Goal: Ask a question

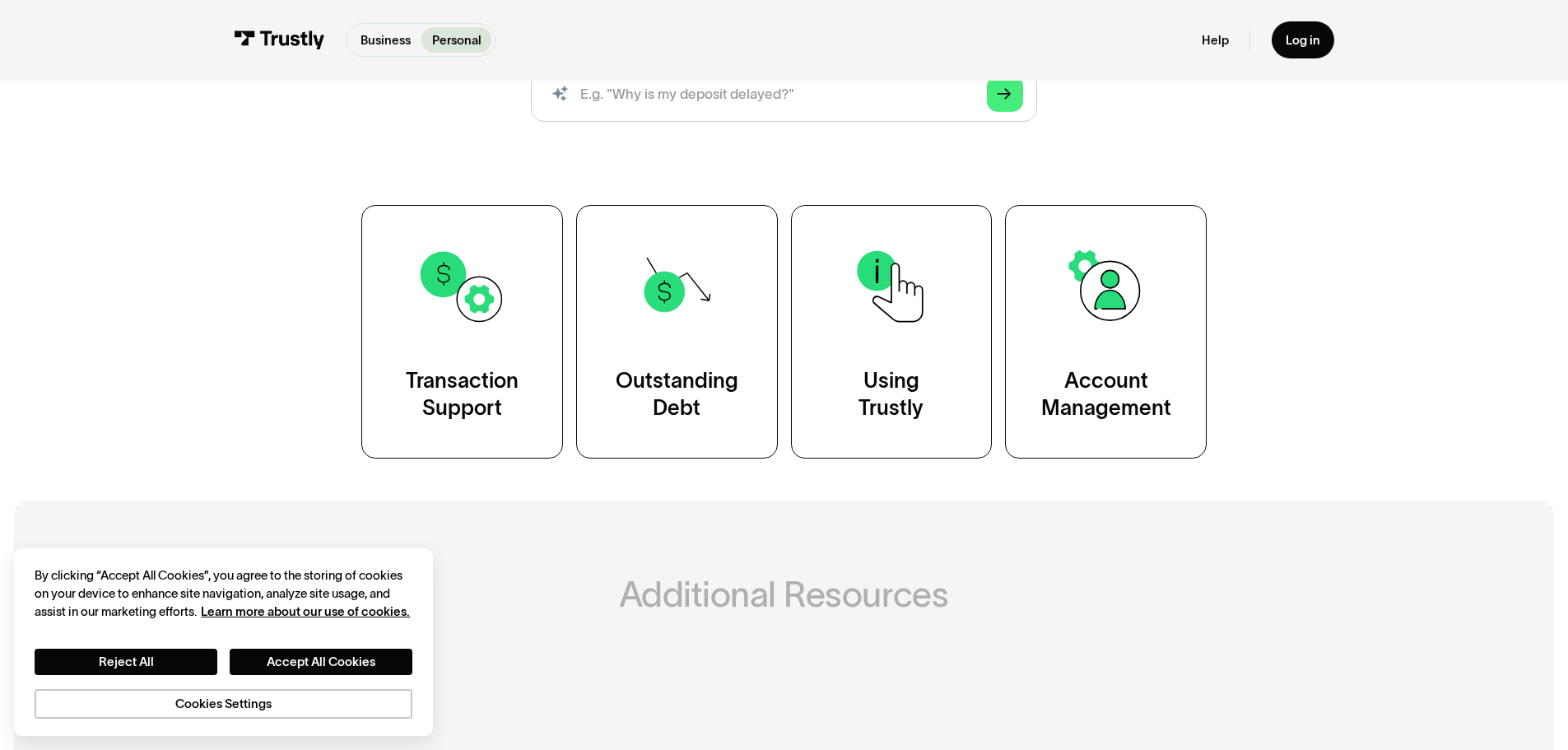
scroll to position [247, 0]
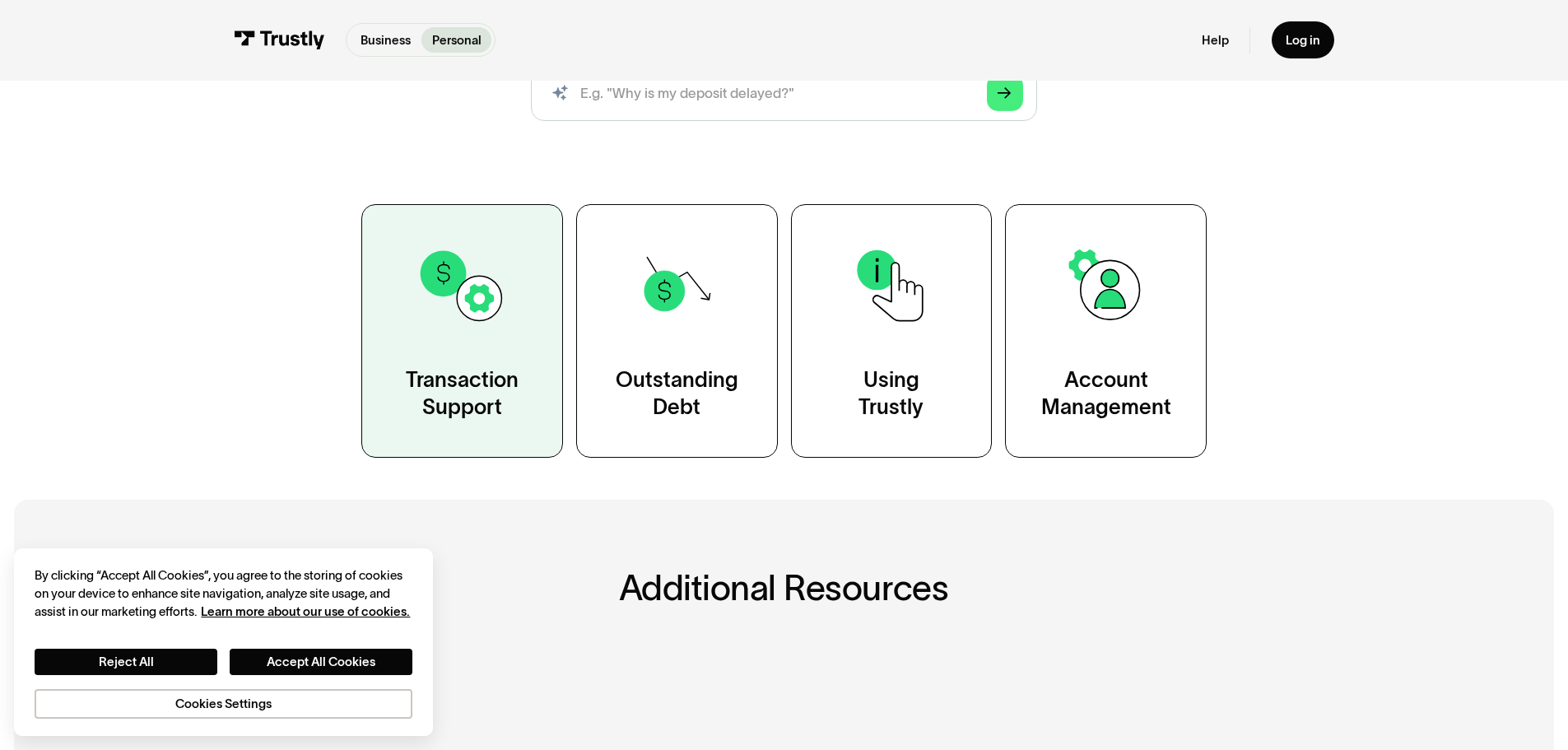
click at [455, 344] on link "Transaction Support" at bounding box center [462, 330] width 202 height 253
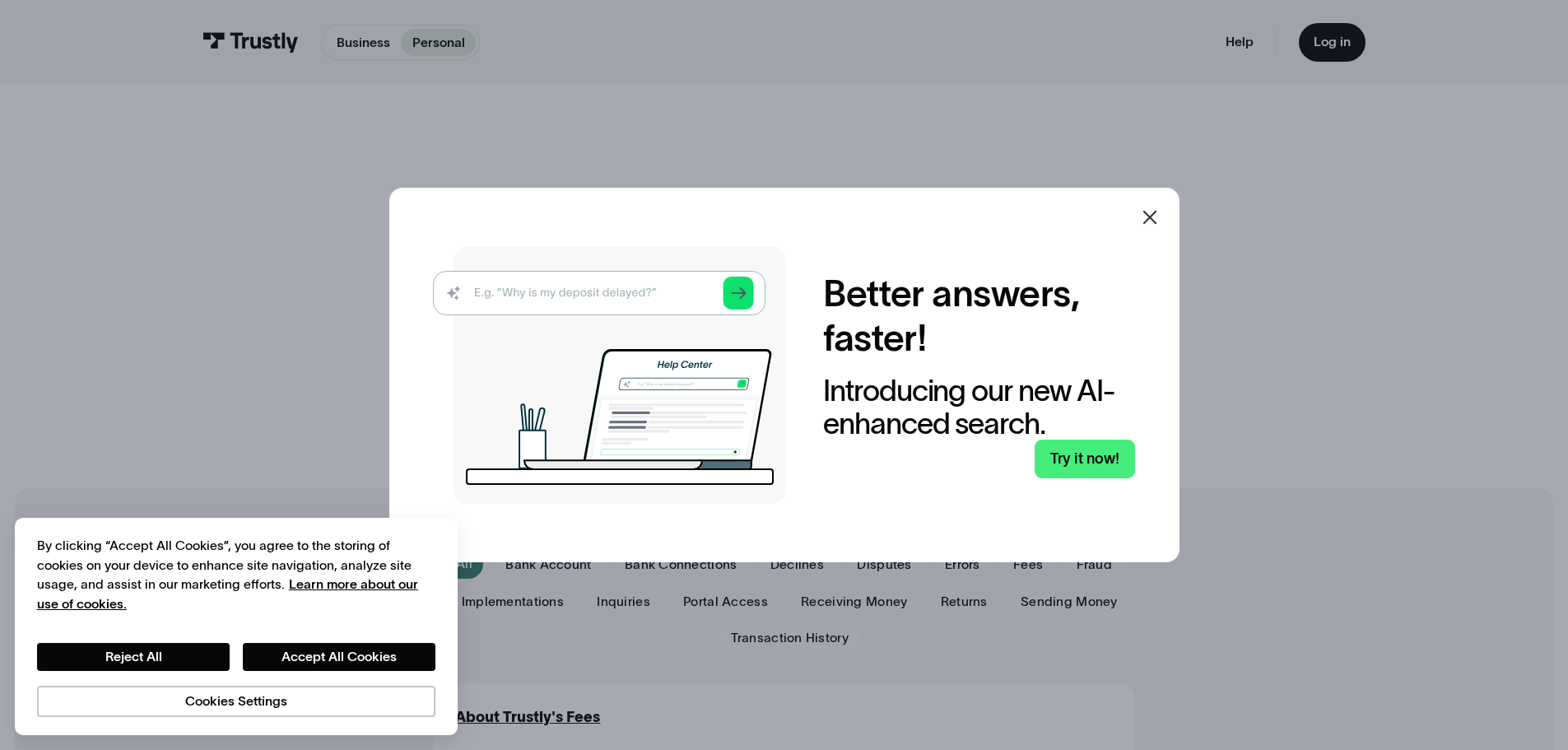
click at [559, 293] on img at bounding box center [609, 375] width 353 height 257
click at [169, 658] on button "Reject All" at bounding box center [133, 657] width 193 height 28
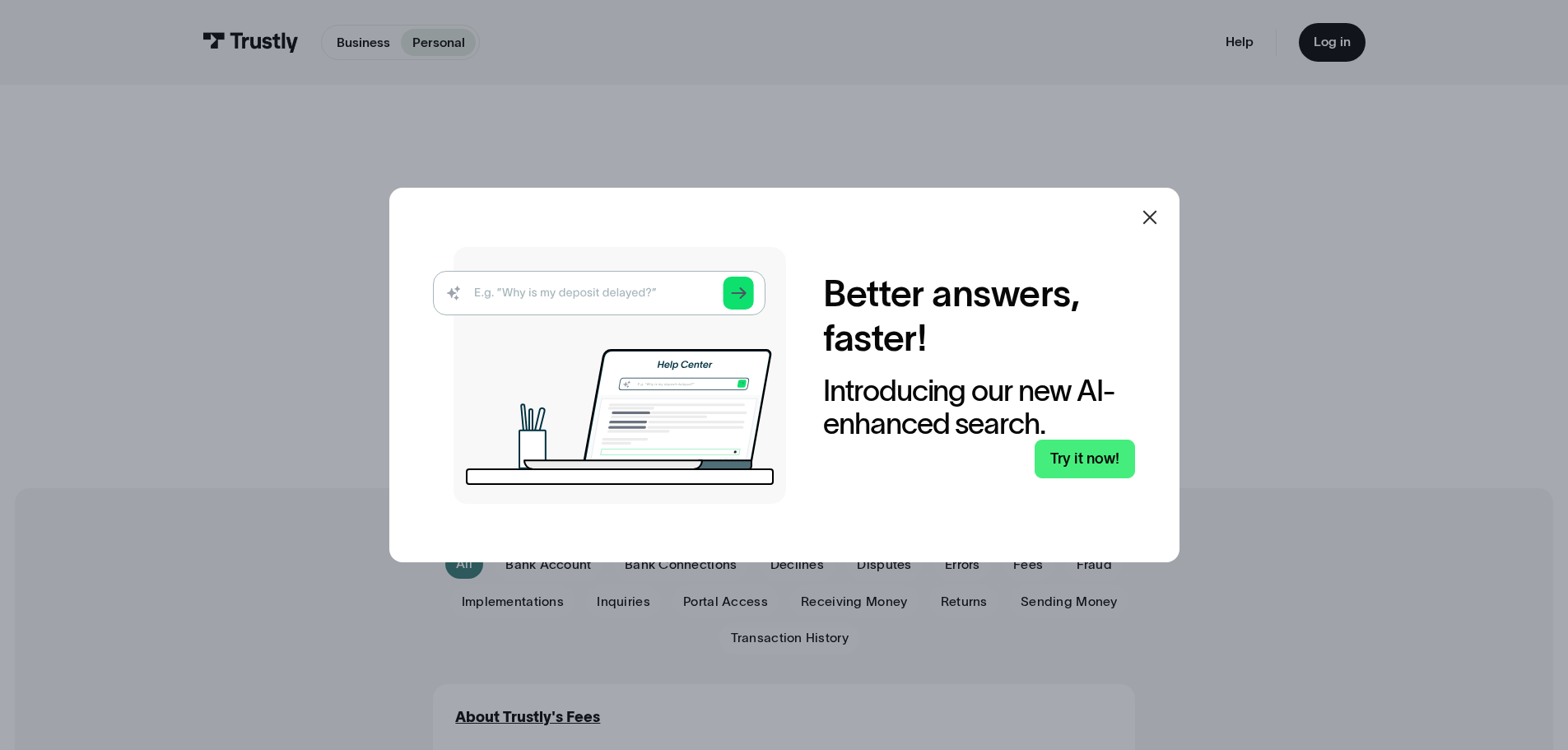
click at [540, 297] on img at bounding box center [609, 375] width 353 height 257
click at [1087, 463] on link "Try it now!" at bounding box center [1085, 459] width 100 height 39
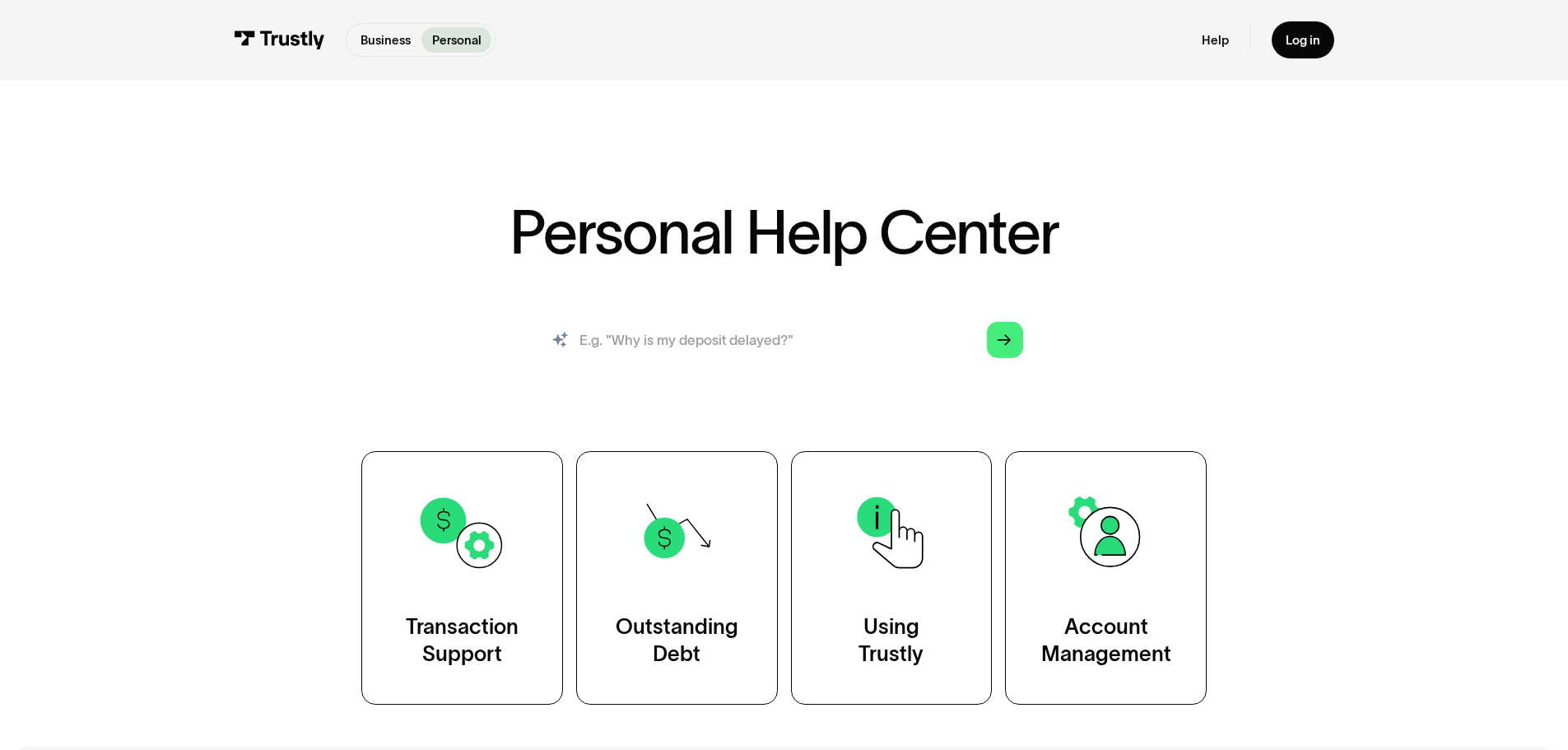
click at [801, 348] on input "search" at bounding box center [784, 340] width 506 height 56
type input "I deposited the wrong amount"
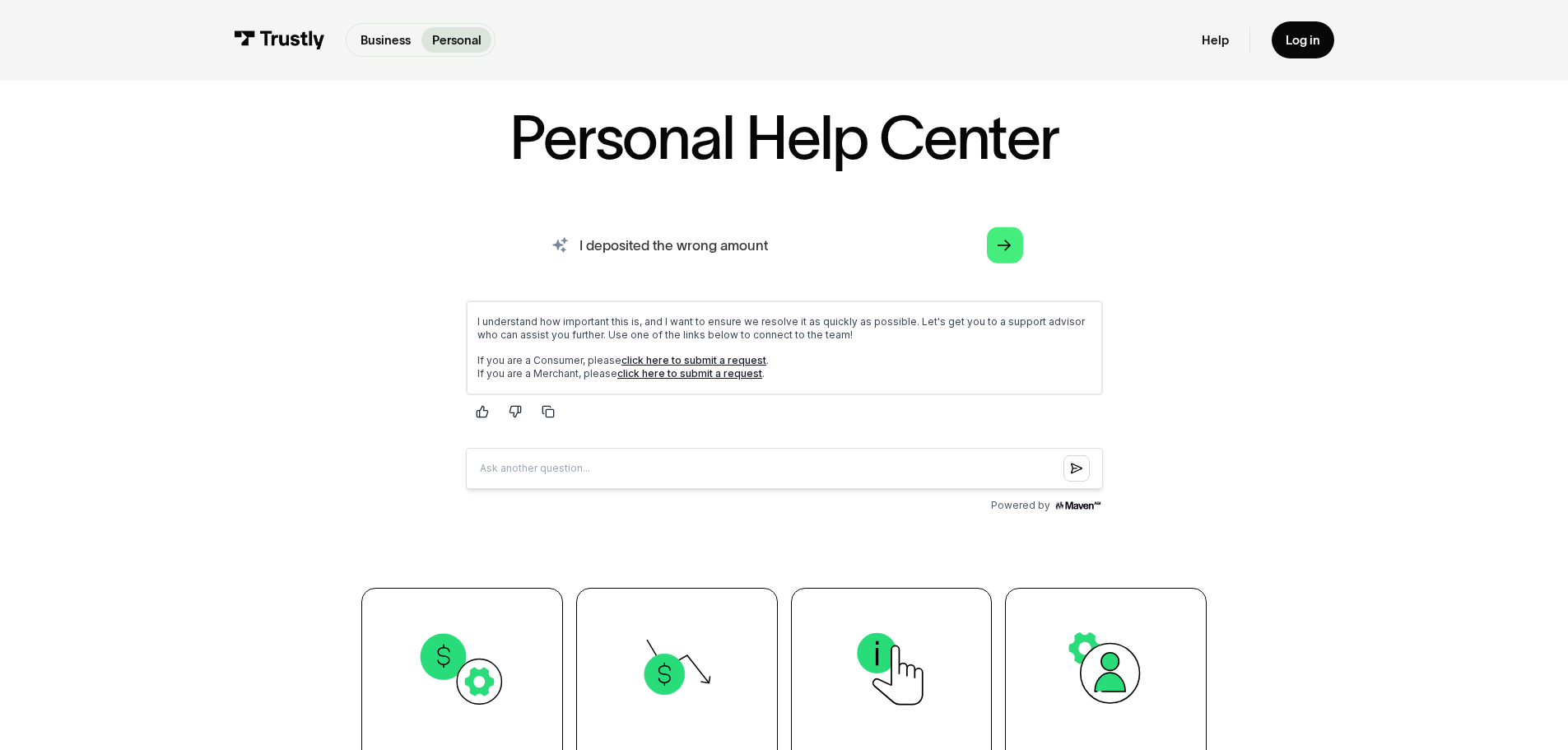
scroll to position [82, 0]
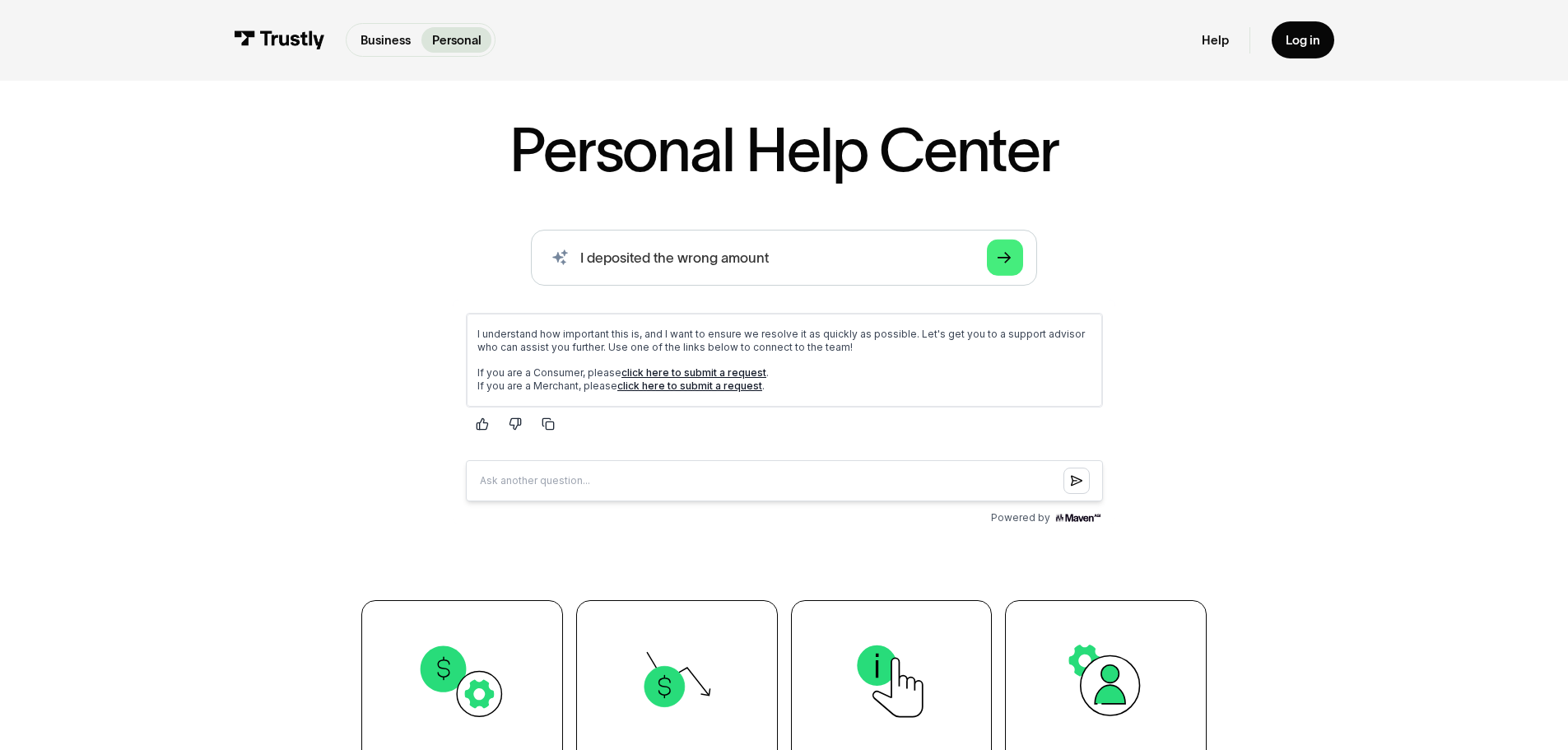
click at [693, 367] on link "click here to submit a request" at bounding box center [693, 371] width 145 height 12
